Goal: Task Accomplishment & Management: Manage account settings

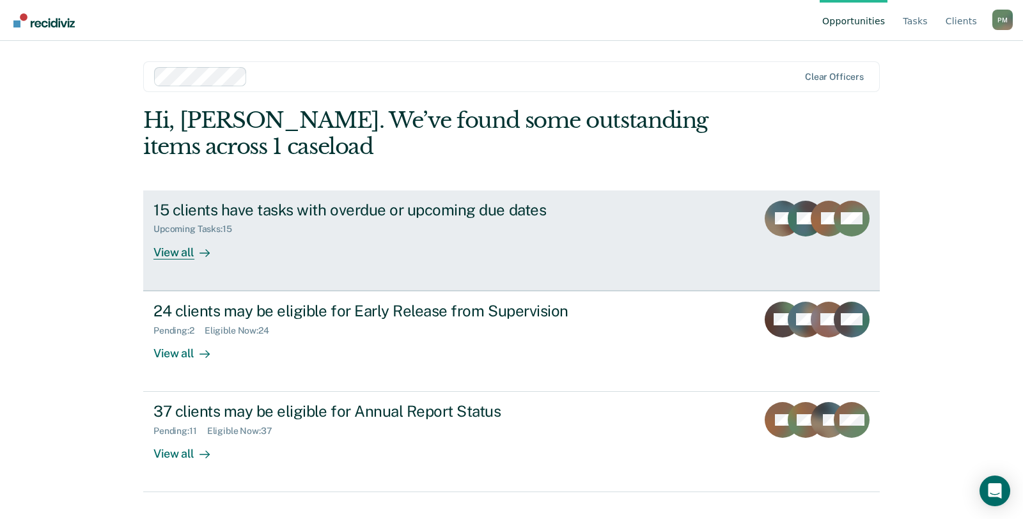
click at [420, 251] on div "15 clients have tasks with overdue or upcoming due dates Upcoming Tasks : 15 Vi…" at bounding box center [392, 230] width 479 height 59
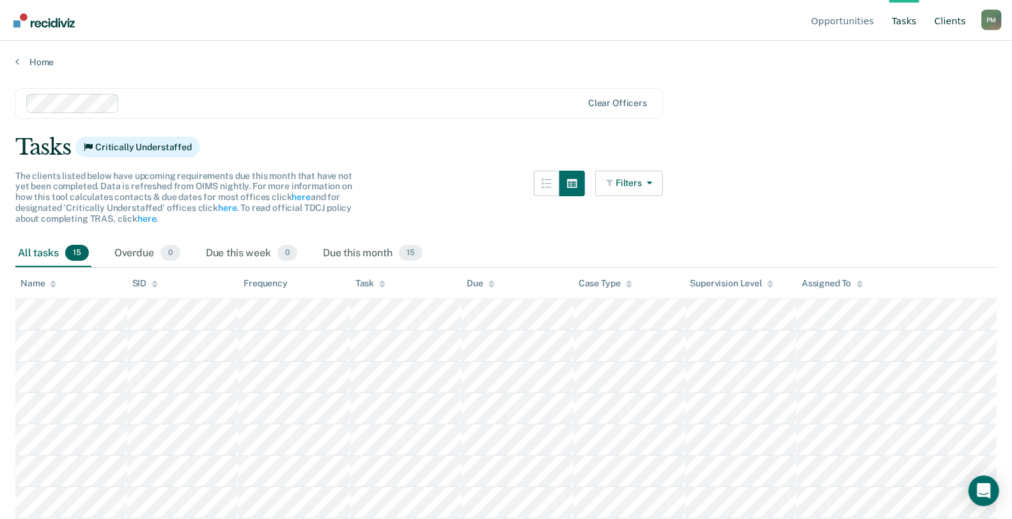
click at [957, 23] on link "Client s" at bounding box center [950, 20] width 36 height 41
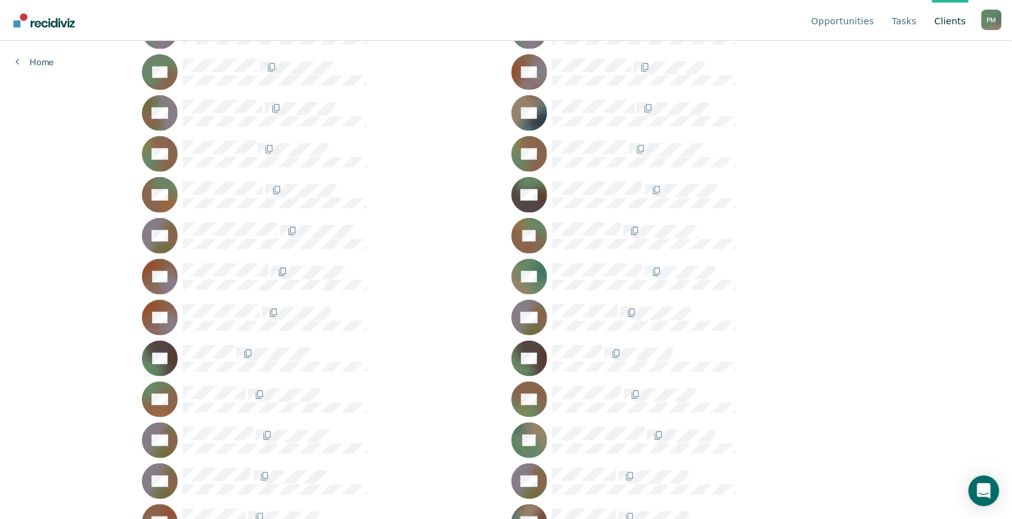
scroll to position [426, 0]
click at [987, 491] on icon "Open Intercom Messenger" at bounding box center [983, 491] width 15 height 17
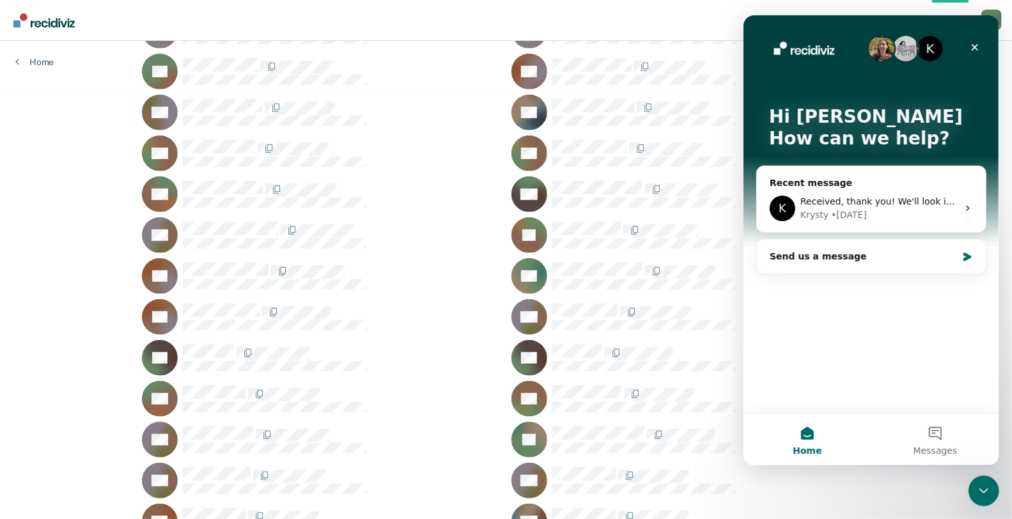
scroll to position [0, 0]
click at [918, 210] on div "Krysty • [DATE]" at bounding box center [878, 214] width 157 height 13
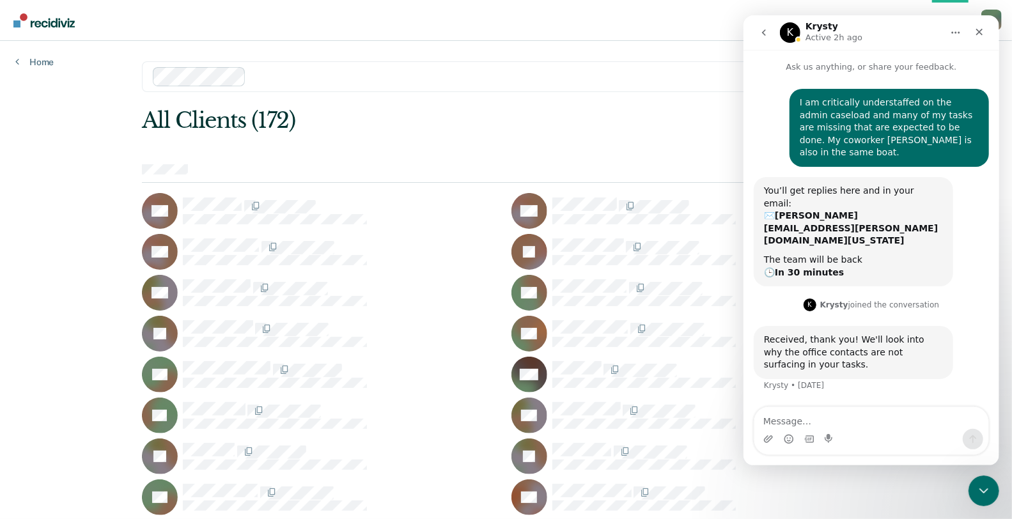
click at [35, 72] on div "Opportunities Tasks Client s [PERSON_NAME] P M Profile How it works Log Out Hom…" at bounding box center [506, 259] width 1012 height 519
click at [37, 64] on link "Home" at bounding box center [34, 62] width 38 height 12
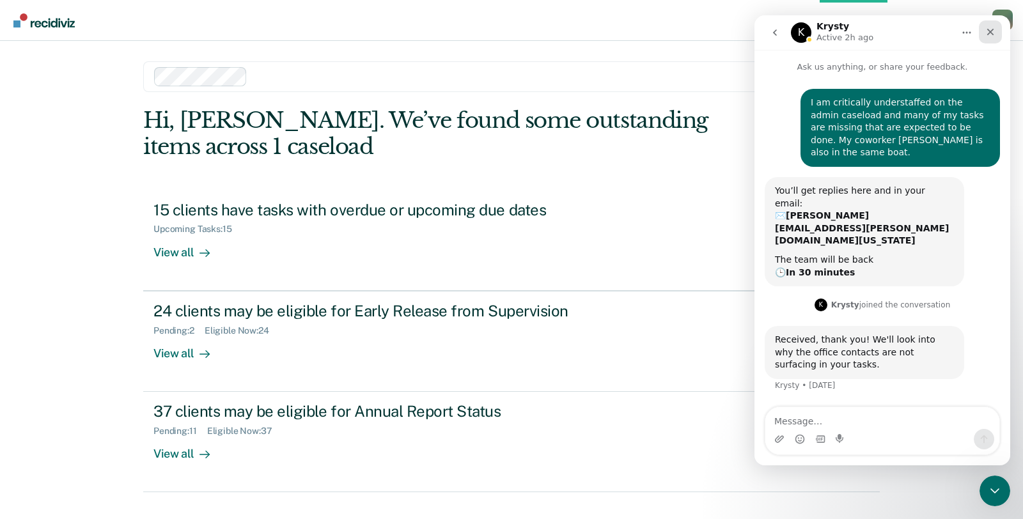
click at [995, 33] on div "Close" at bounding box center [990, 31] width 23 height 23
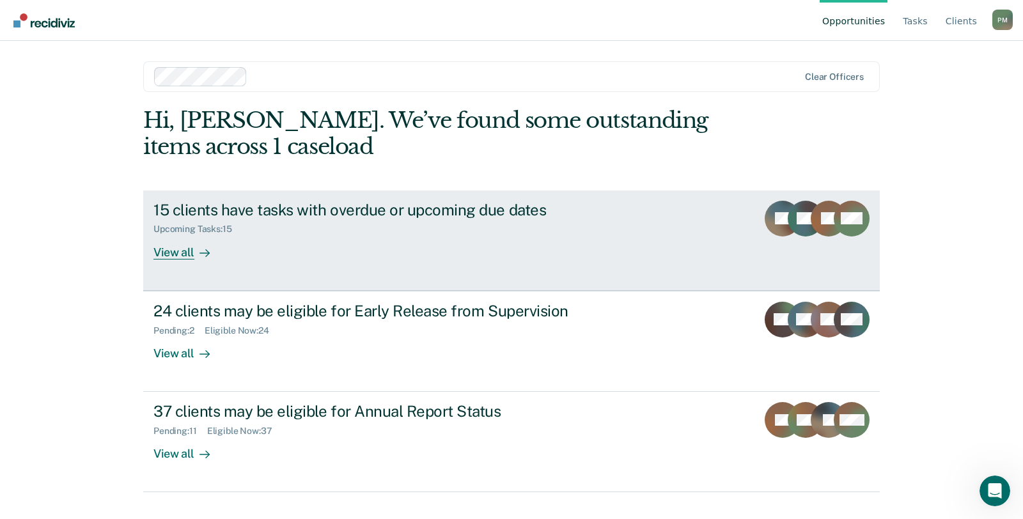
click at [180, 251] on div "View all" at bounding box center [189, 247] width 72 height 25
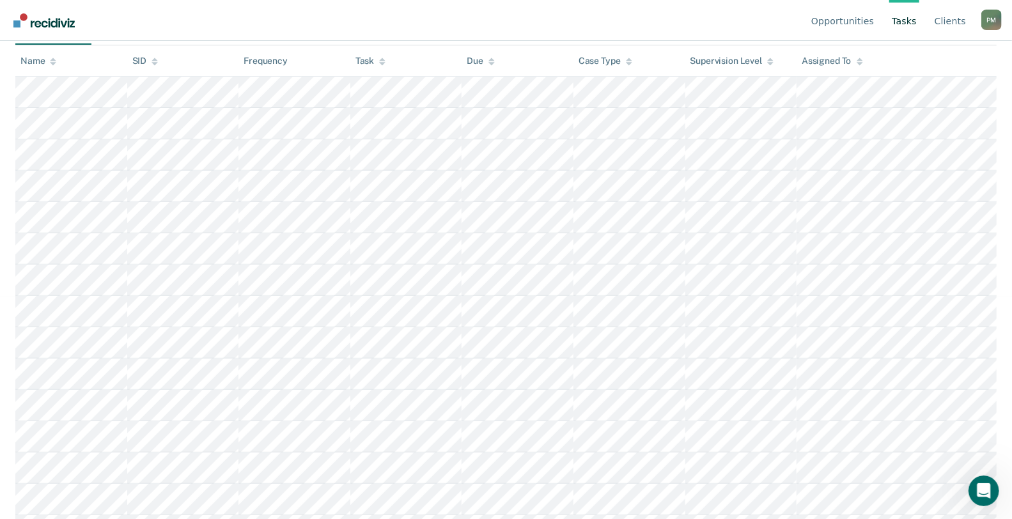
scroll to position [248, 0]
